Goal: Task Accomplishment & Management: Manage account settings

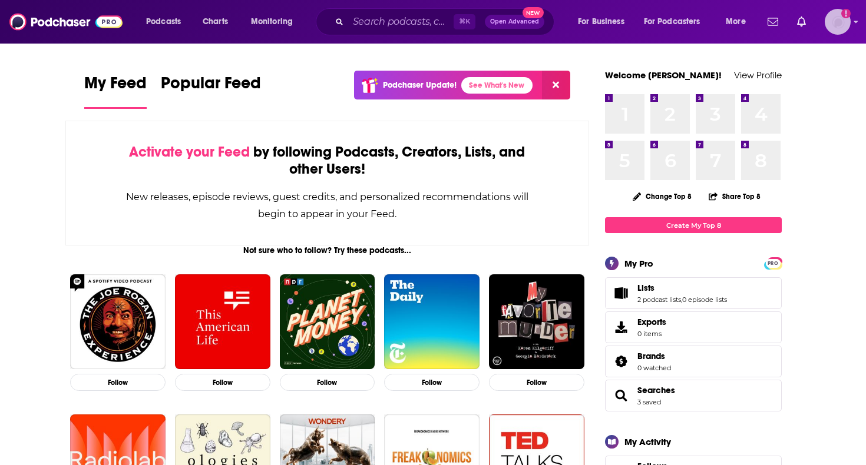
click at [832, 25] on img "Logged in as podimatt" at bounding box center [838, 22] width 26 height 26
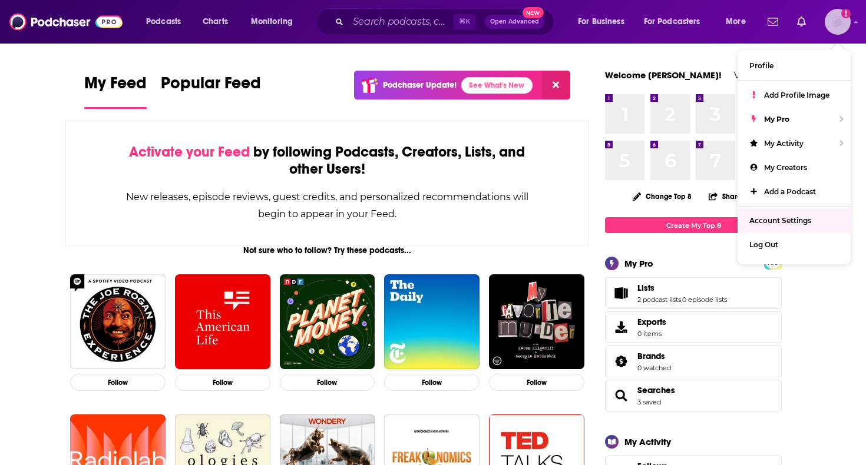
click at [780, 220] on span "Account Settings" at bounding box center [780, 220] width 62 height 9
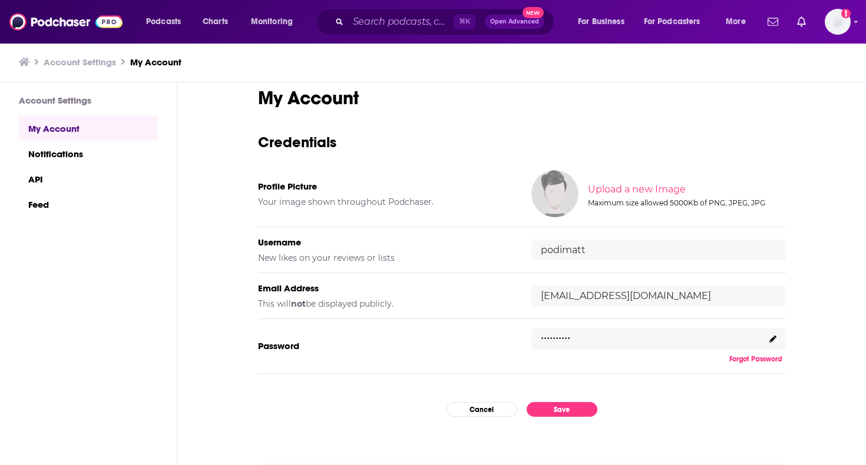
scroll to position [57, 0]
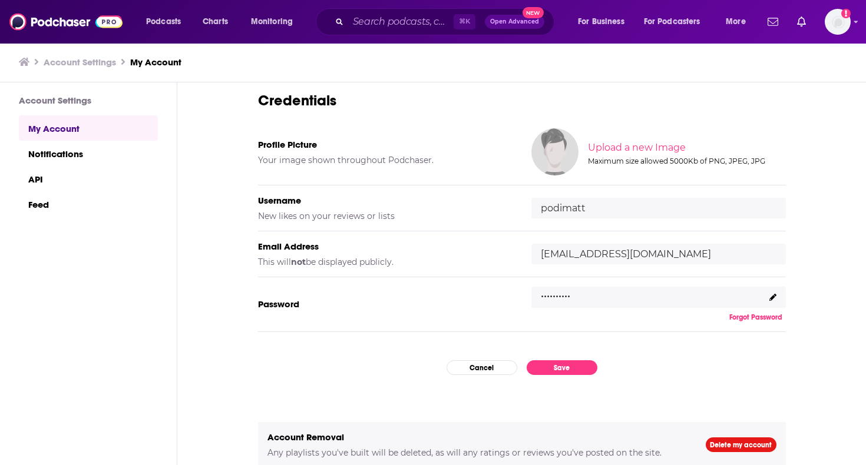
click at [568, 295] on p ".........." at bounding box center [555, 292] width 29 height 17
click at [774, 294] on icon at bounding box center [772, 297] width 7 height 7
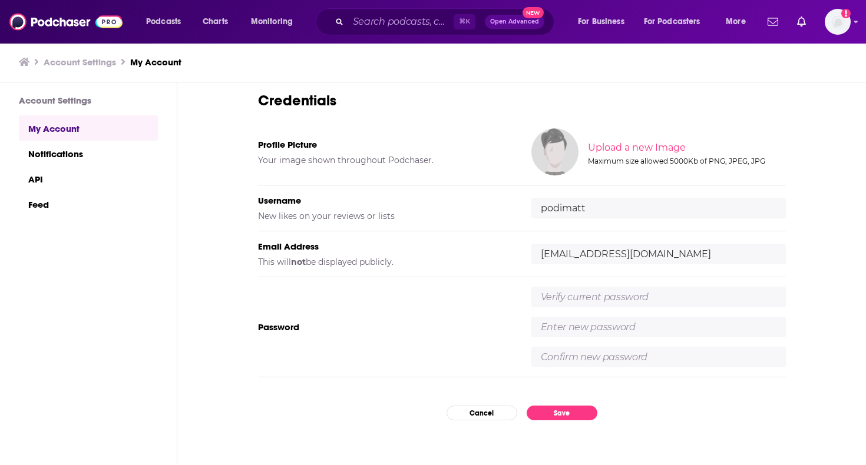
click at [710, 297] on input "text" at bounding box center [658, 297] width 254 height 21
click at [481, 413] on div "My Account Credentials Profile Picture Your image shown throughout Podchaser. U…" at bounding box center [522, 237] width 528 height 384
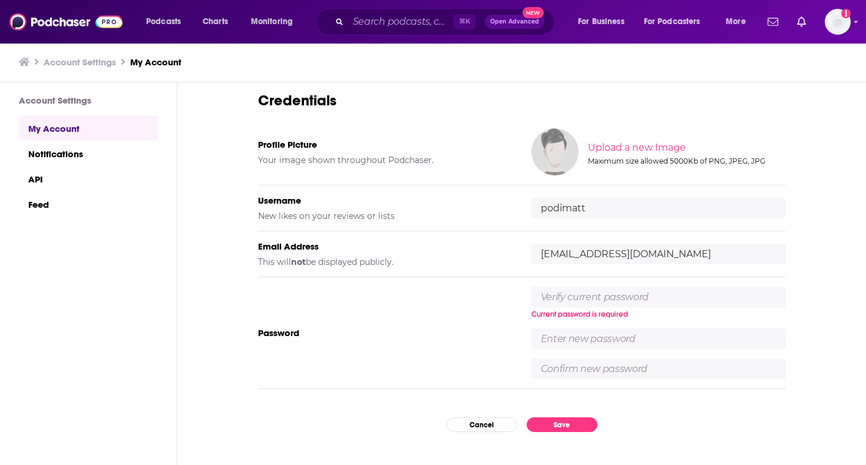
type input "[EMAIL_ADDRESS][DOMAIN_NAME]"
